Goal: Task Accomplishment & Management: Manage account settings

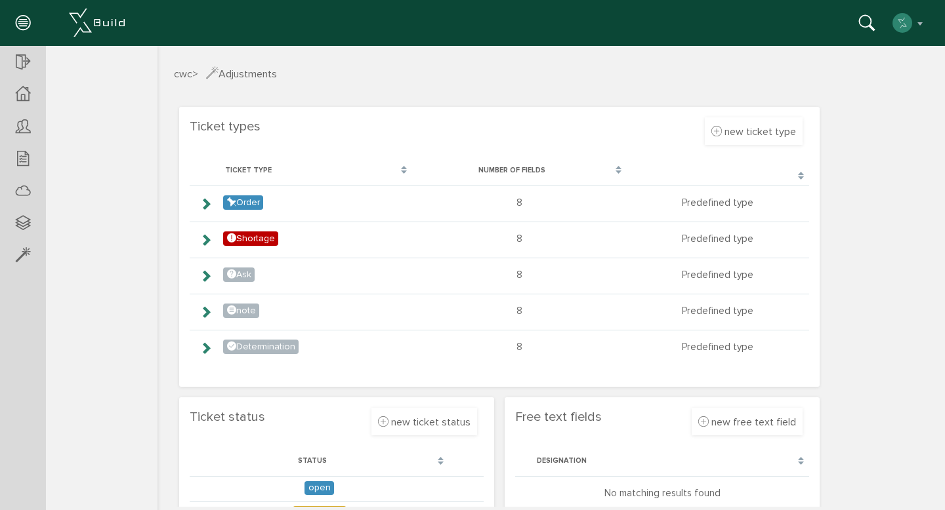
click at [406, 121] on section "Ticket types new ticket type Verwerfen Erstellen Bezeichnung Farbe wählen Vorsc…" at bounding box center [499, 247] width 640 height 280
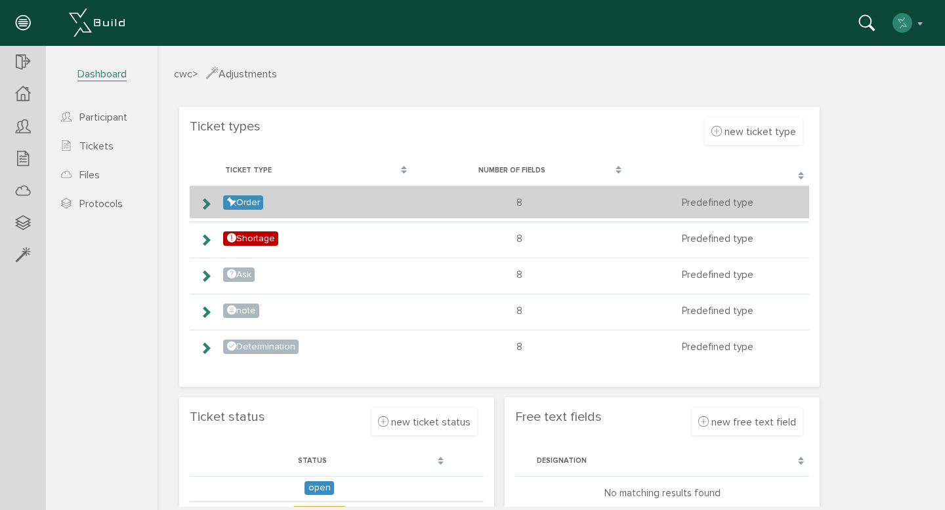
click at [204, 205] on icon at bounding box center [205, 204] width 12 height 10
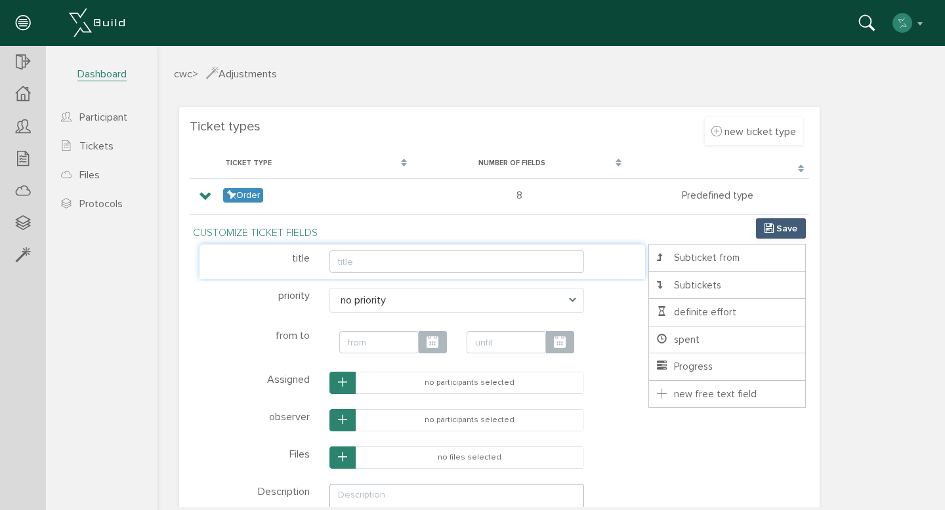
scroll to position [4, 0]
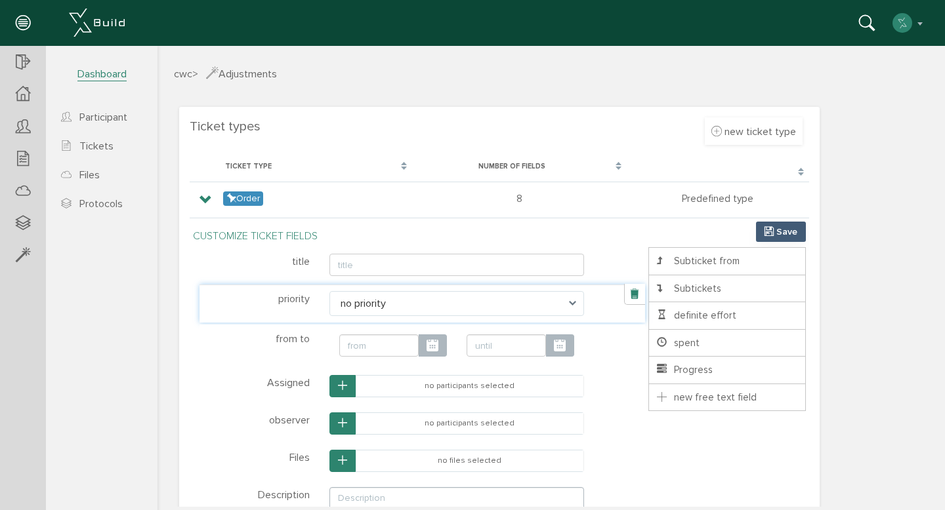
click at [569, 300] on span at bounding box center [576, 303] width 15 height 25
click at [569, 304] on span at bounding box center [576, 303] width 15 height 25
click at [569, 312] on span at bounding box center [576, 303] width 15 height 25
click at [480, 312] on span "no priority" at bounding box center [456, 303] width 255 height 25
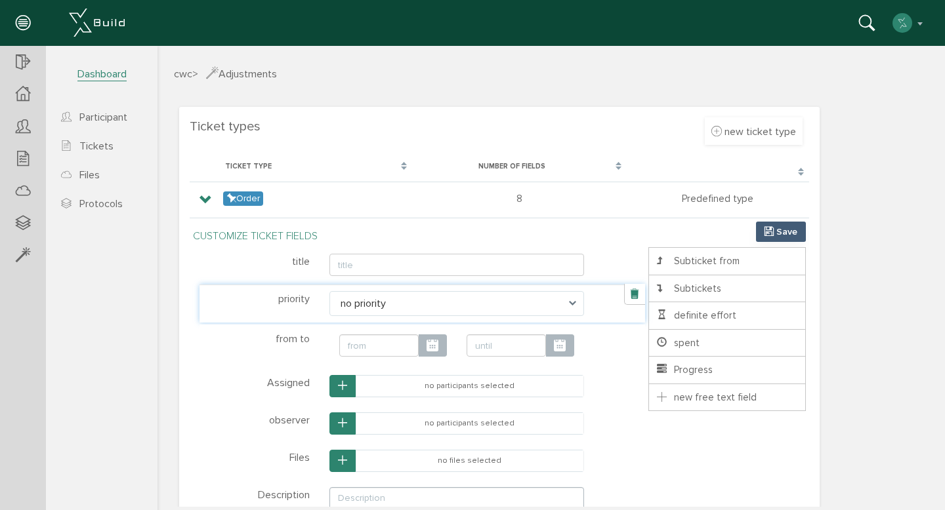
click at [480, 312] on span "no priority" at bounding box center [456, 303] width 255 height 25
click at [480, 312] on li "* ? Priorität keine Priorität niedrige Priorität mittlere Priorität hohe Priori…" at bounding box center [421, 304] width 445 height 38
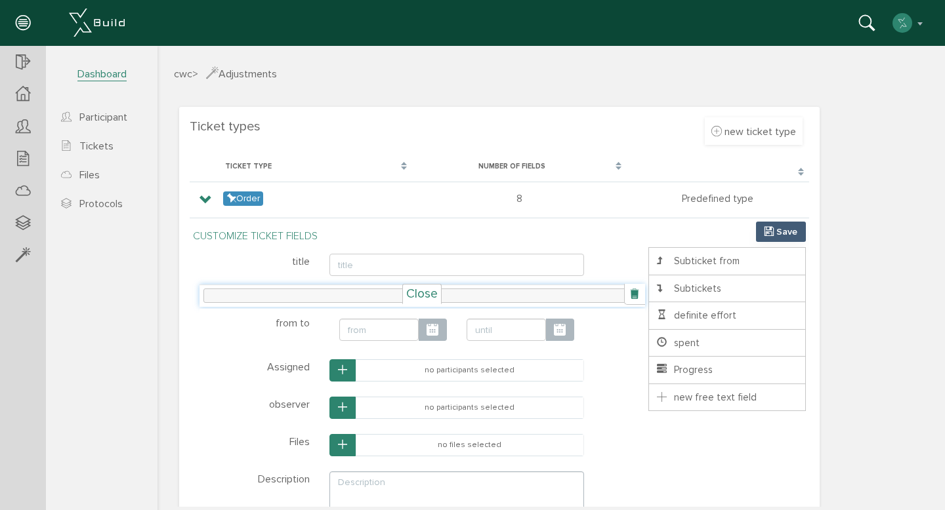
click at [420, 296] on font "Close" at bounding box center [421, 294] width 31 height 16
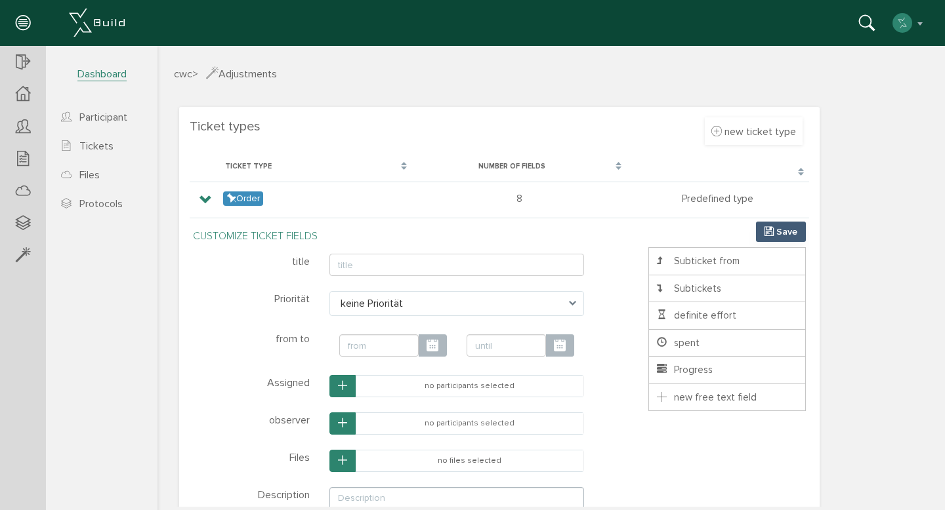
click at [419, 300] on span "keine Priorität" at bounding box center [456, 303] width 255 height 25
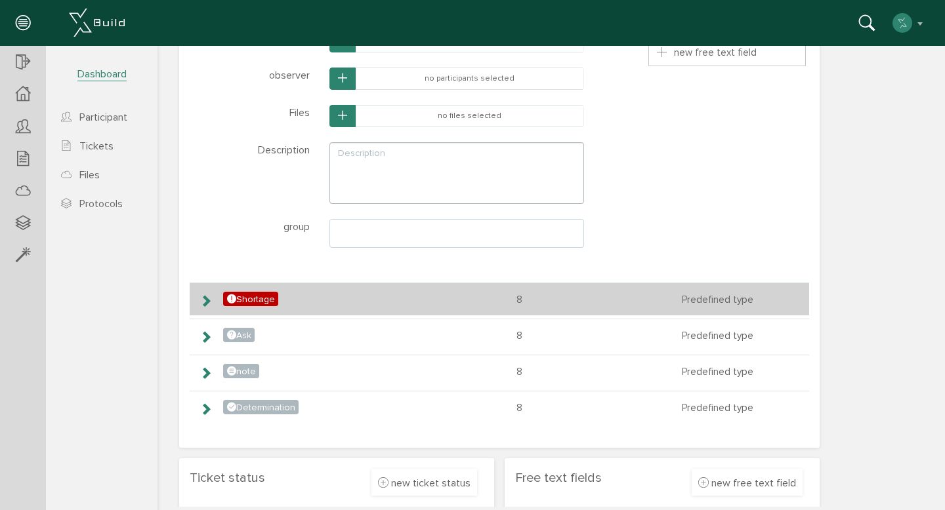
scroll to position [153, 0]
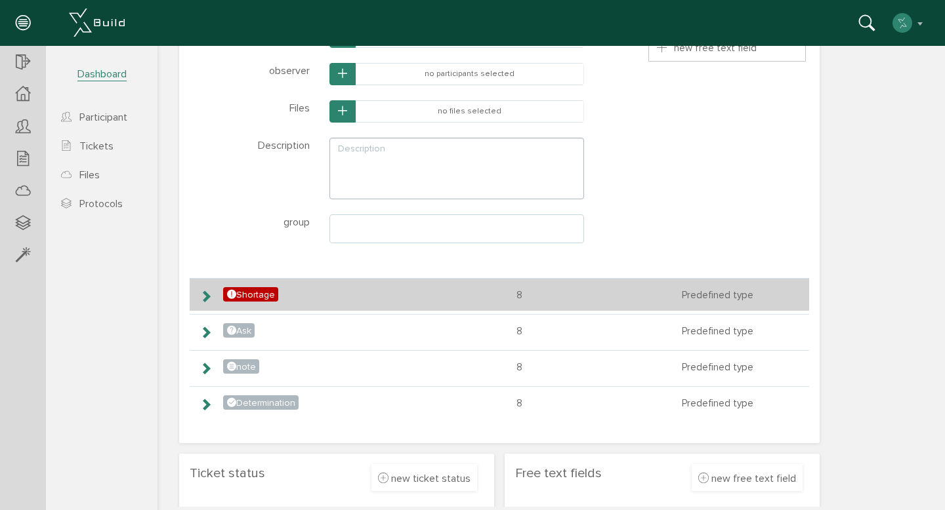
click at [205, 295] on icon at bounding box center [205, 296] width 12 height 10
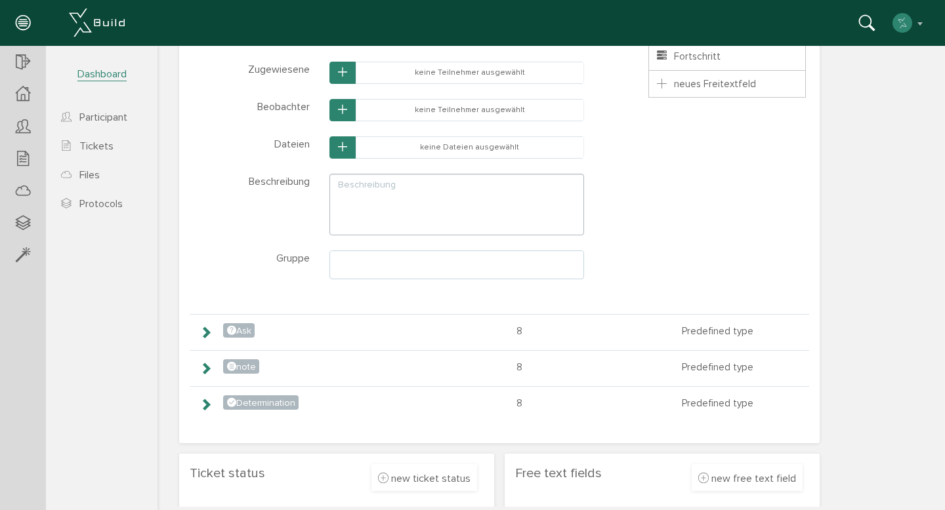
scroll to position [0, 0]
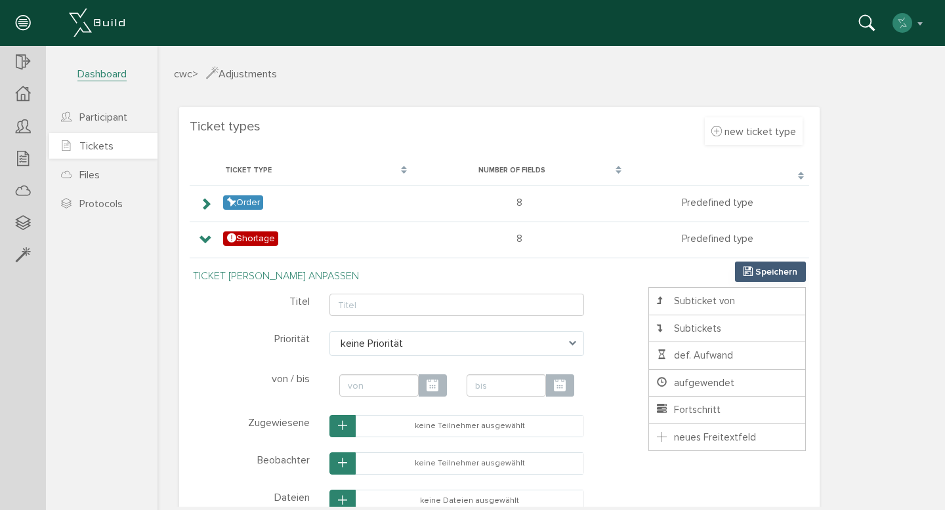
click at [98, 139] on link "Tickets" at bounding box center [103, 146] width 108 height 26
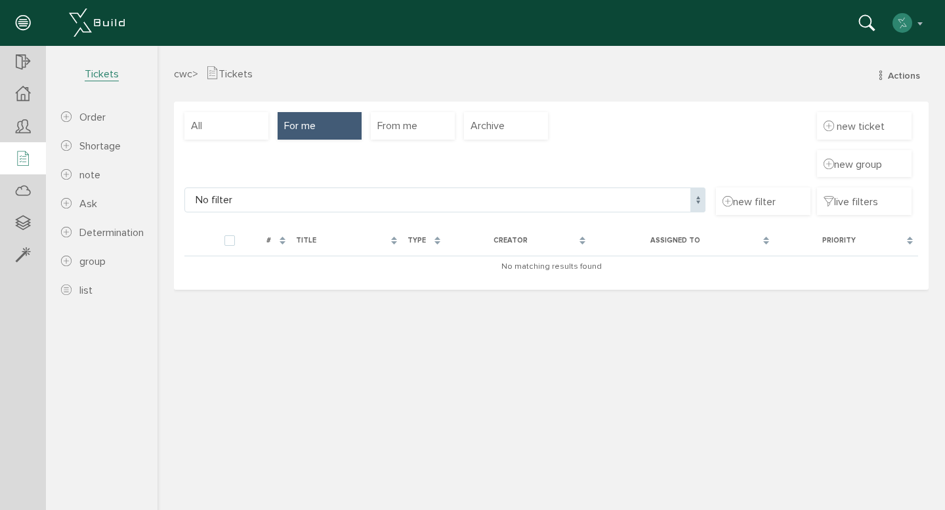
click at [628, 98] on div "cwc > Tickets Actions neuer Auftrag neuer Mangel neue Anmerkung neue Frage neue…" at bounding box center [551, 84] width 774 height 36
click at [403, 137] on div "From me" at bounding box center [413, 126] width 84 height 28
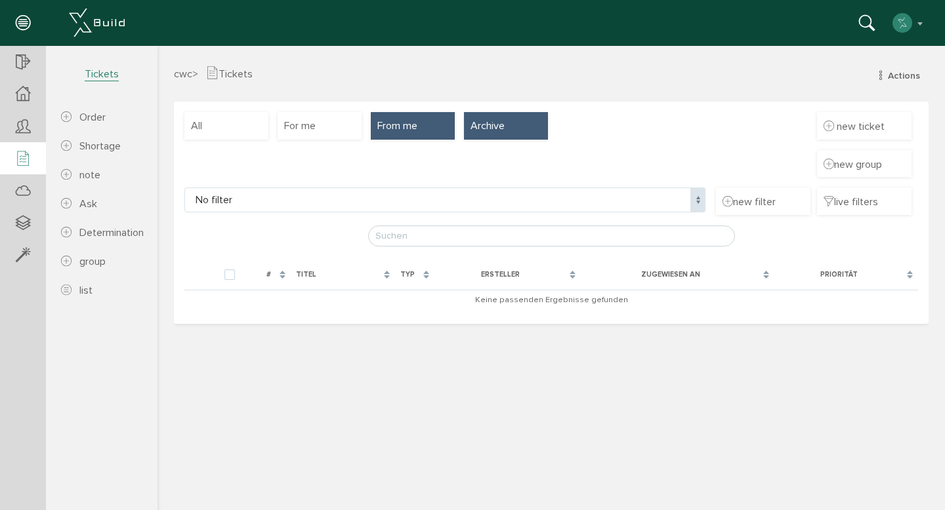
click at [491, 134] on div "Archive" at bounding box center [506, 126] width 84 height 28
click at [907, 73] on font "Actions" at bounding box center [904, 75] width 32 height 11
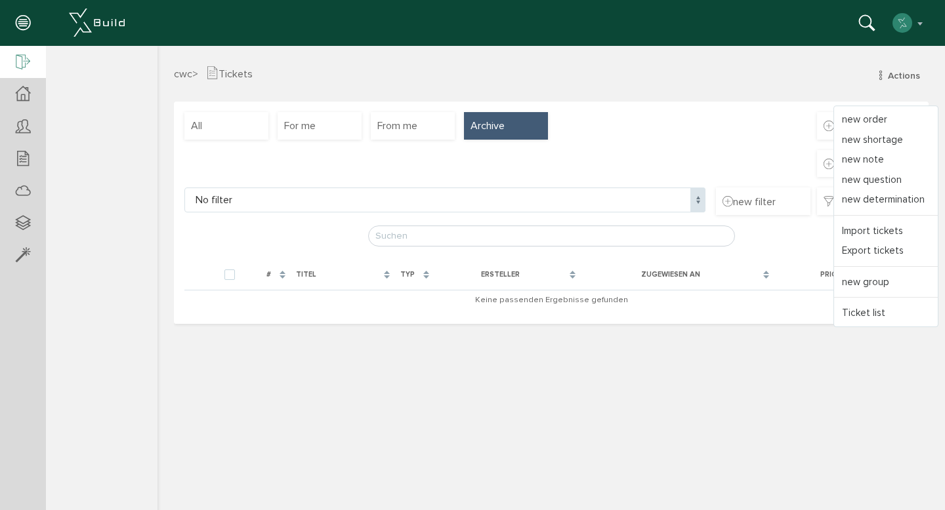
click at [14, 64] on div at bounding box center [23, 62] width 46 height 33
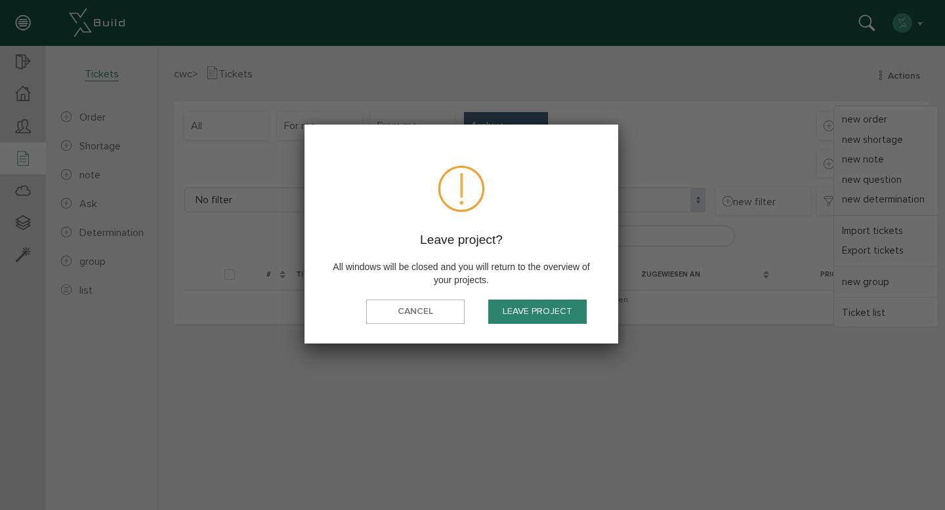
click at [516, 310] on font "Leave project" at bounding box center [538, 311] width 70 height 11
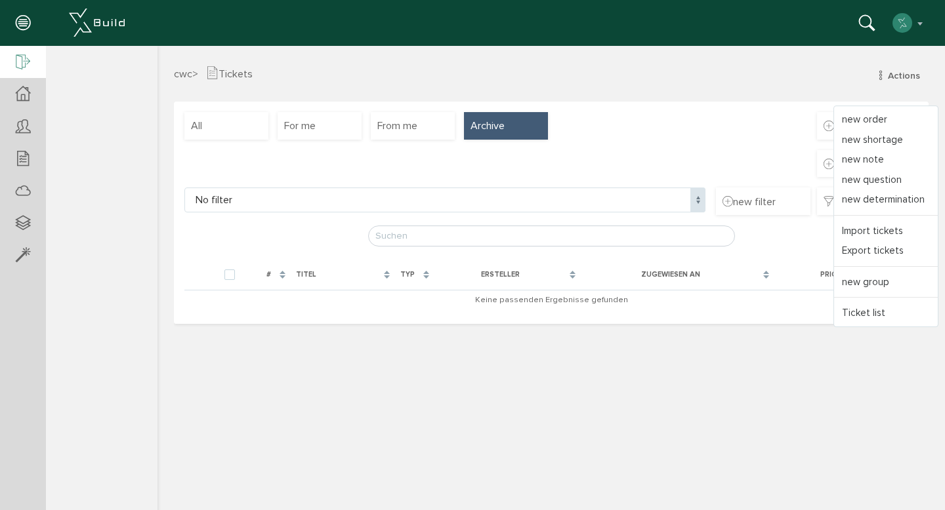
click at [28, 62] on icon at bounding box center [23, 63] width 14 height 18
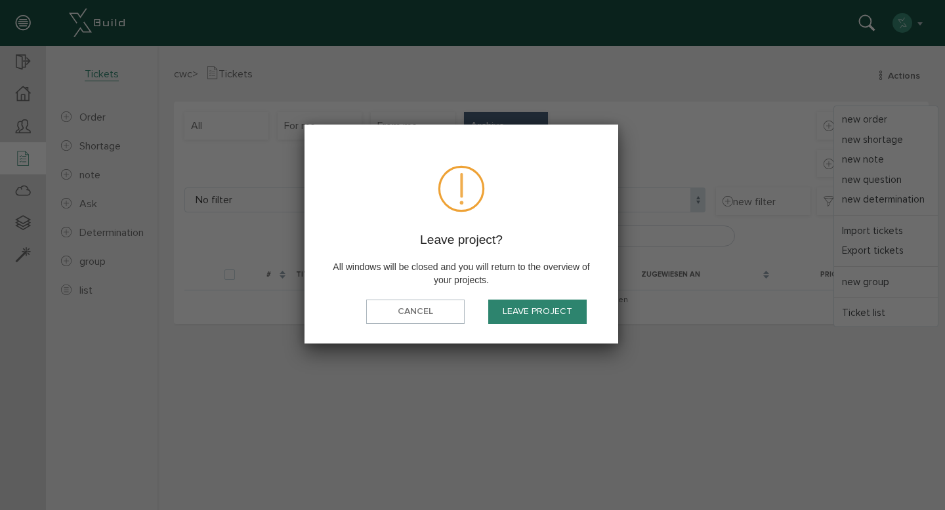
click at [529, 309] on font "Leave project" at bounding box center [538, 311] width 70 height 11
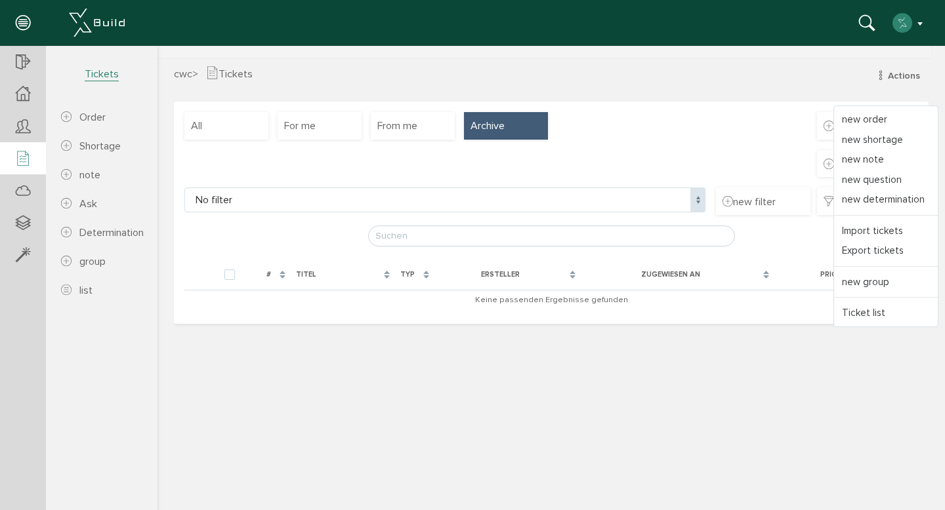
click at [899, 22] on img "button" at bounding box center [902, 22] width 21 height 21
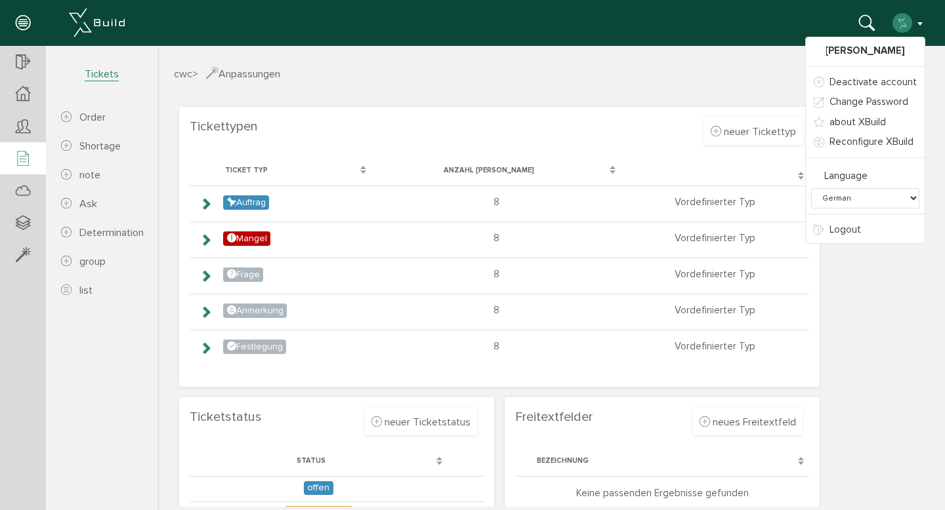
click at [91, 16] on img at bounding box center [97, 23] width 56 height 28
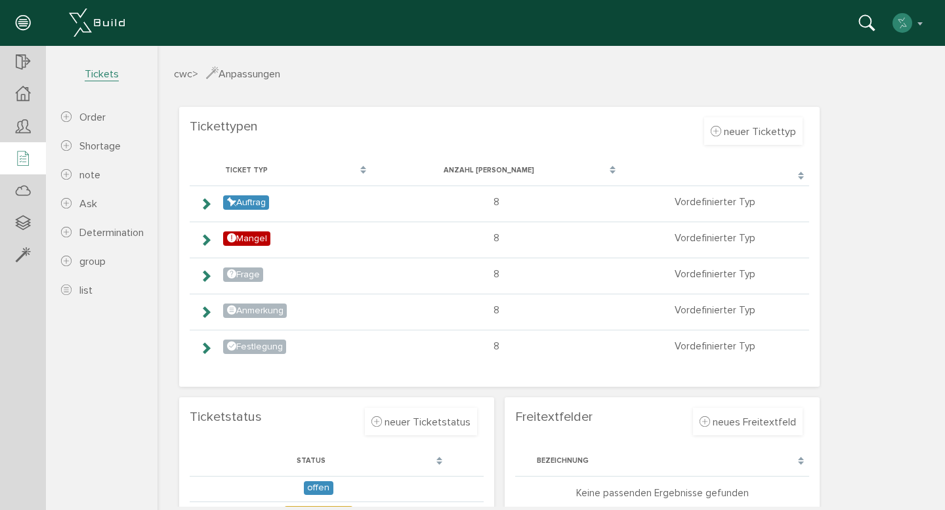
click at [20, 20] on icon at bounding box center [23, 23] width 14 height 18
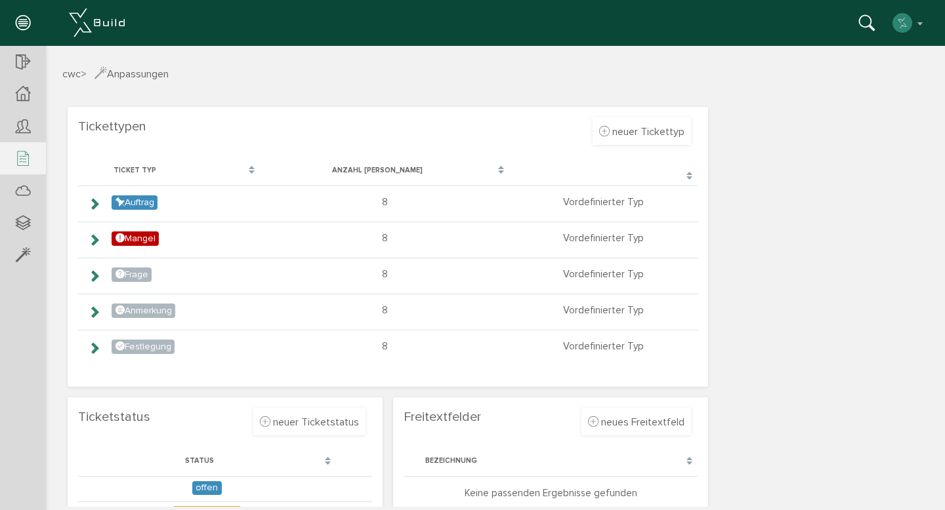
click at [20, 20] on icon at bounding box center [23, 23] width 14 height 18
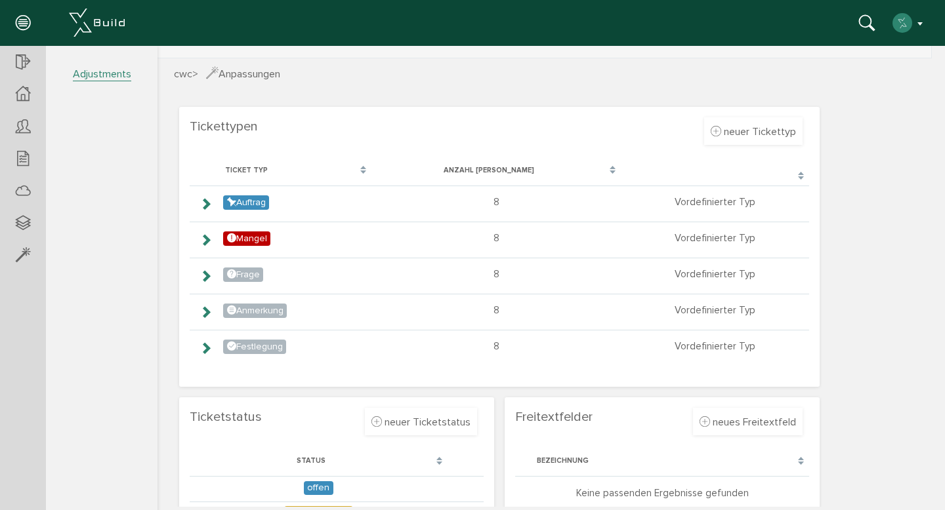
click at [898, 17] on img "button" at bounding box center [902, 22] width 21 height 21
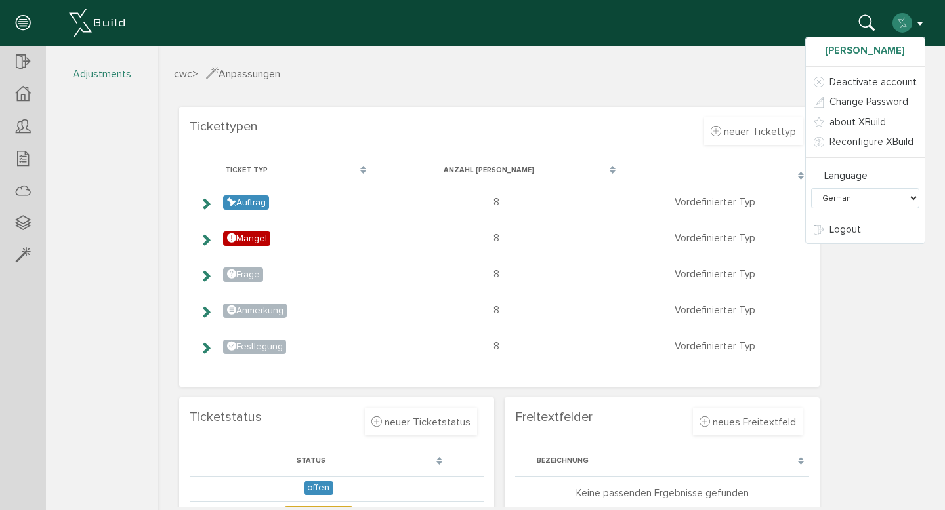
click at [889, 49] on font "[PERSON_NAME]" at bounding box center [864, 51] width 79 height 12
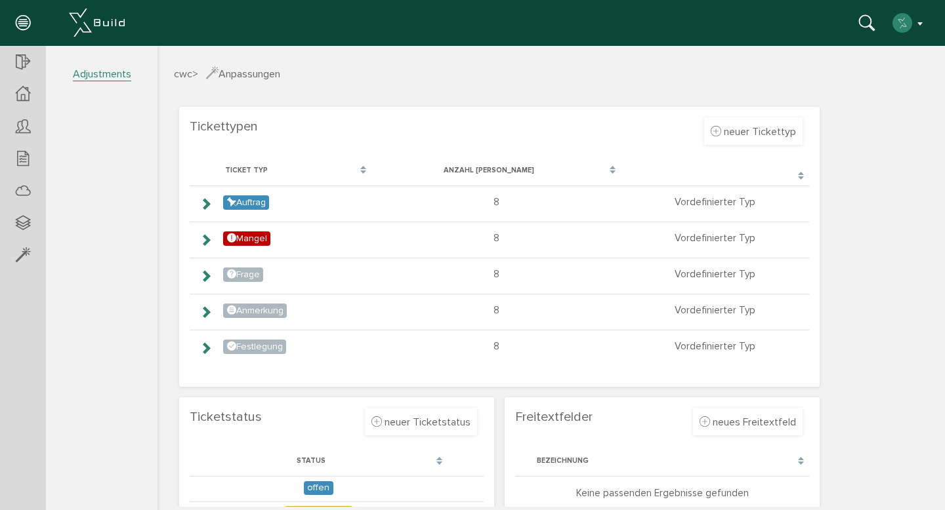
click at [908, 28] on img "button" at bounding box center [902, 22] width 21 height 21
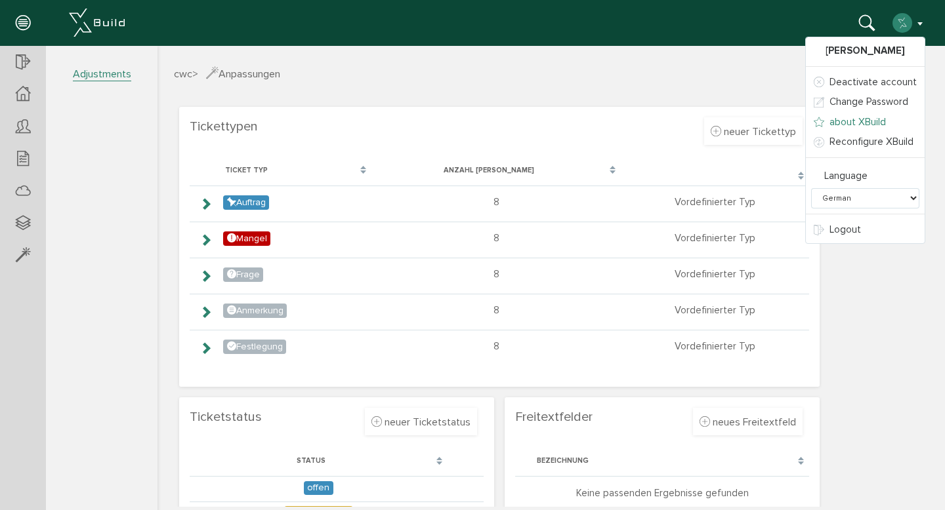
click at [871, 122] on font "about XBuild" at bounding box center [857, 122] width 56 height 12
